Goal: Communication & Community: Answer question/provide support

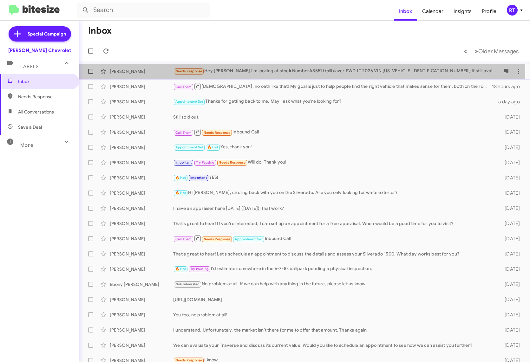
click at [145, 74] on div "[PERSON_NAME]" at bounding box center [141, 71] width 63 height 6
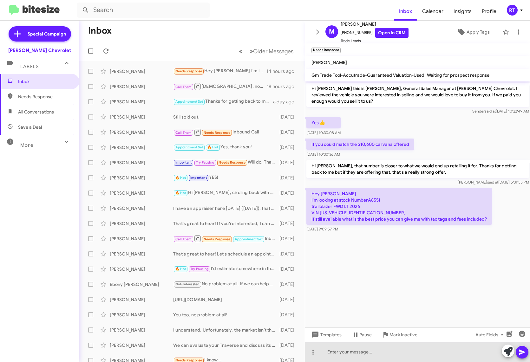
click at [333, 354] on div at bounding box center [417, 352] width 225 height 20
